Goal: Task Accomplishment & Management: Use online tool/utility

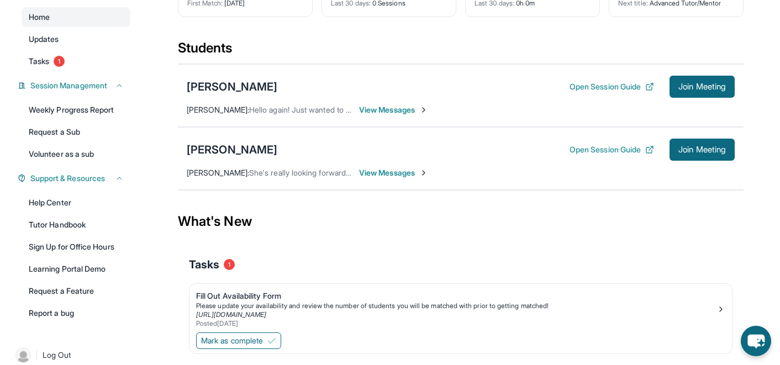
scroll to position [130, 0]
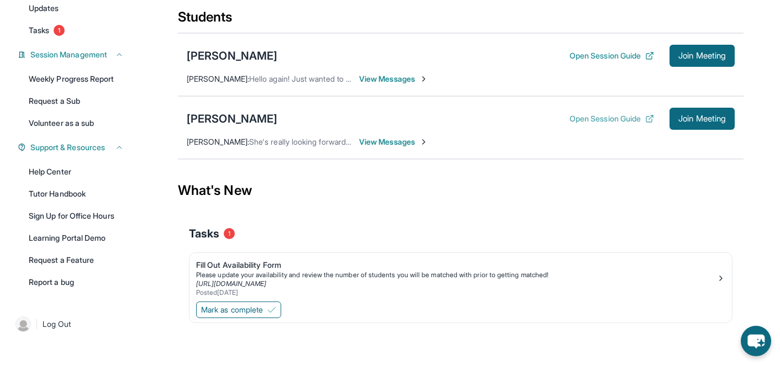
click at [589, 120] on button "Open Session Guide" at bounding box center [611, 118] width 85 height 11
click at [700, 118] on span "Join Meeting" at bounding box center [702, 118] width 48 height 7
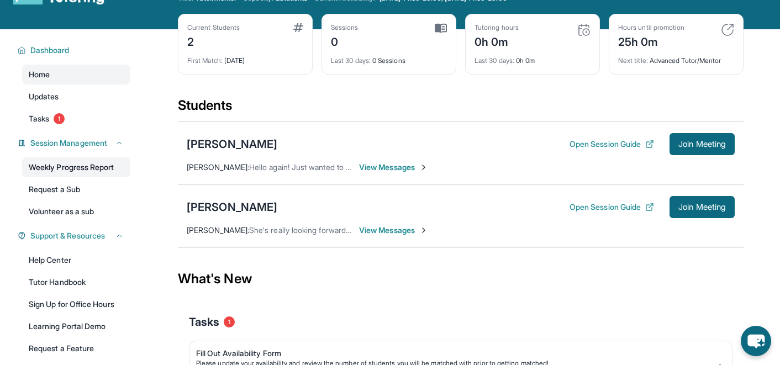
scroll to position [0, 0]
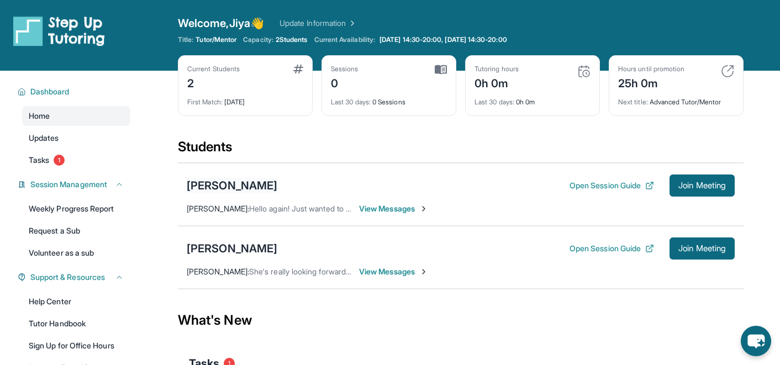
click at [240, 187] on div "[PERSON_NAME]" at bounding box center [232, 185] width 91 height 15
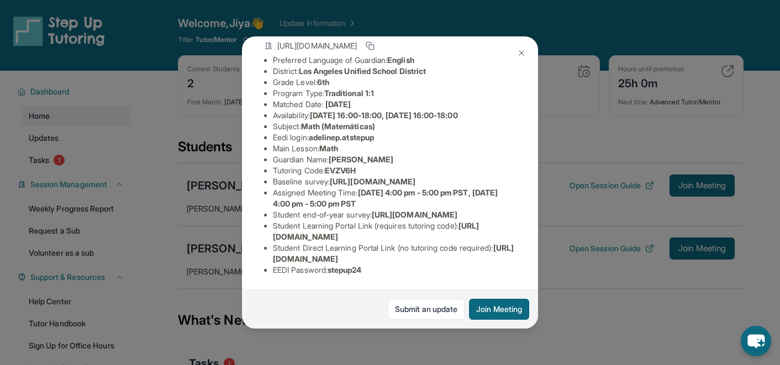
scroll to position [161, 0]
click at [522, 54] on img at bounding box center [521, 53] width 9 height 9
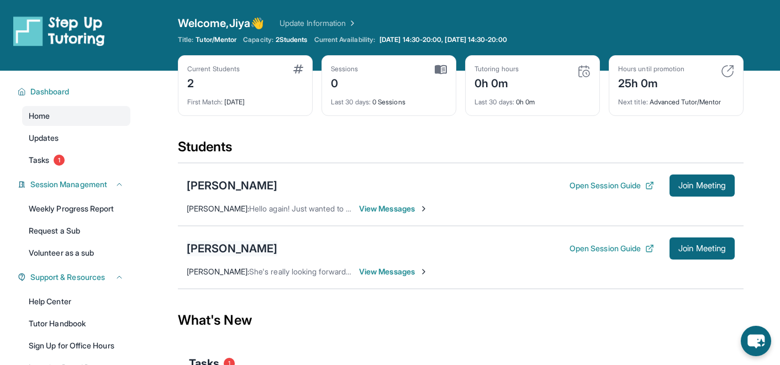
click at [220, 251] on div "[PERSON_NAME]" at bounding box center [232, 248] width 91 height 15
